Goal: Transaction & Acquisition: Obtain resource

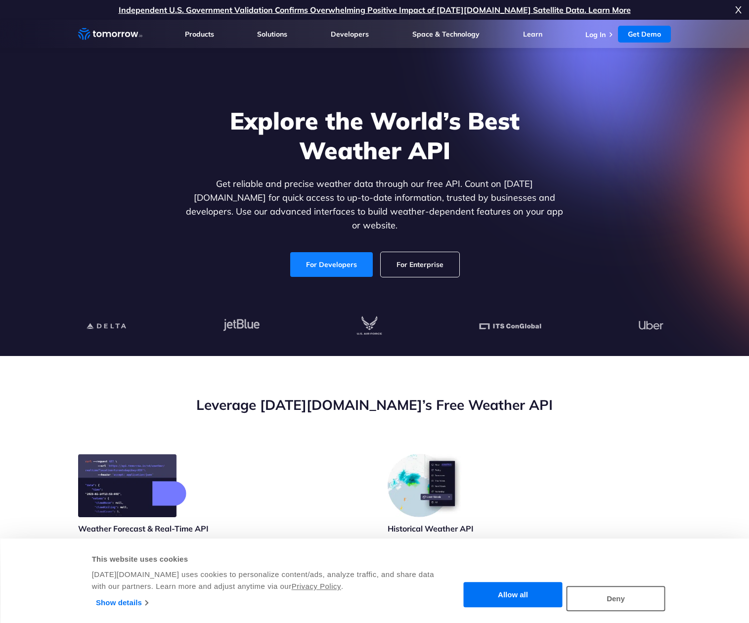
click at [346, 255] on link "For Developers" at bounding box center [331, 264] width 83 height 25
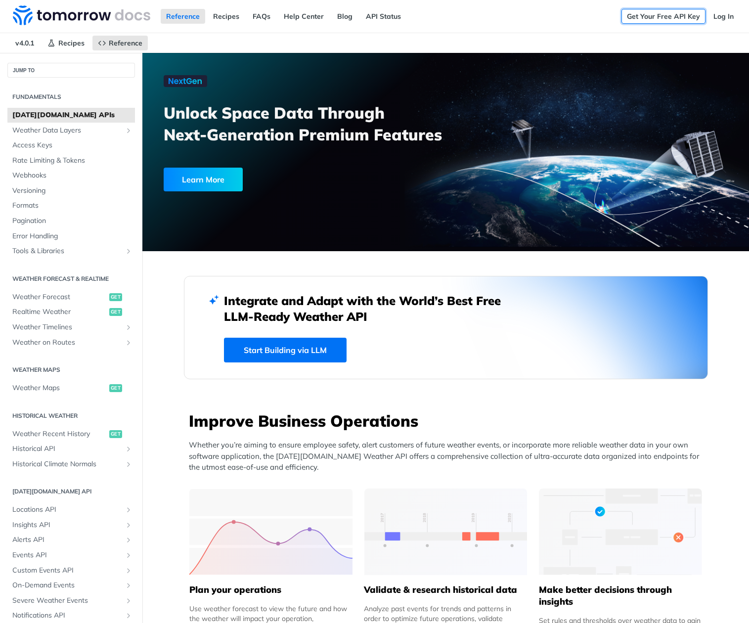
click at [674, 16] on link "Get Your Free API Key" at bounding box center [664, 16] width 84 height 15
drag, startPoint x: 0, startPoint y: 0, endPoint x: 718, endPoint y: 13, distance: 717.8
click at [718, 13] on link "Log In" at bounding box center [723, 16] width 31 height 15
